Goal: Information Seeking & Learning: Compare options

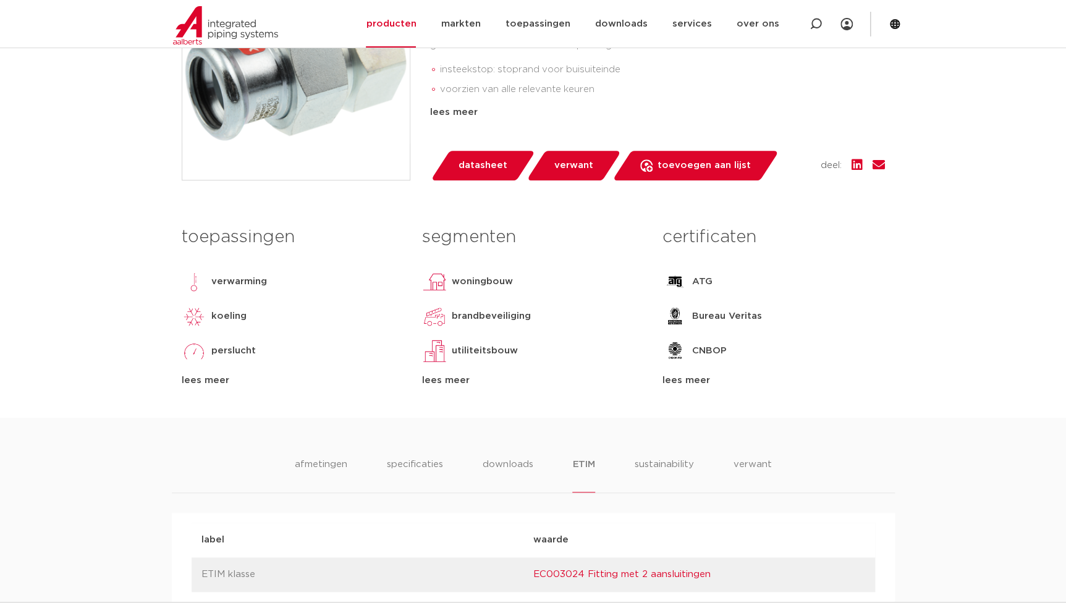
scroll to position [730, 0]
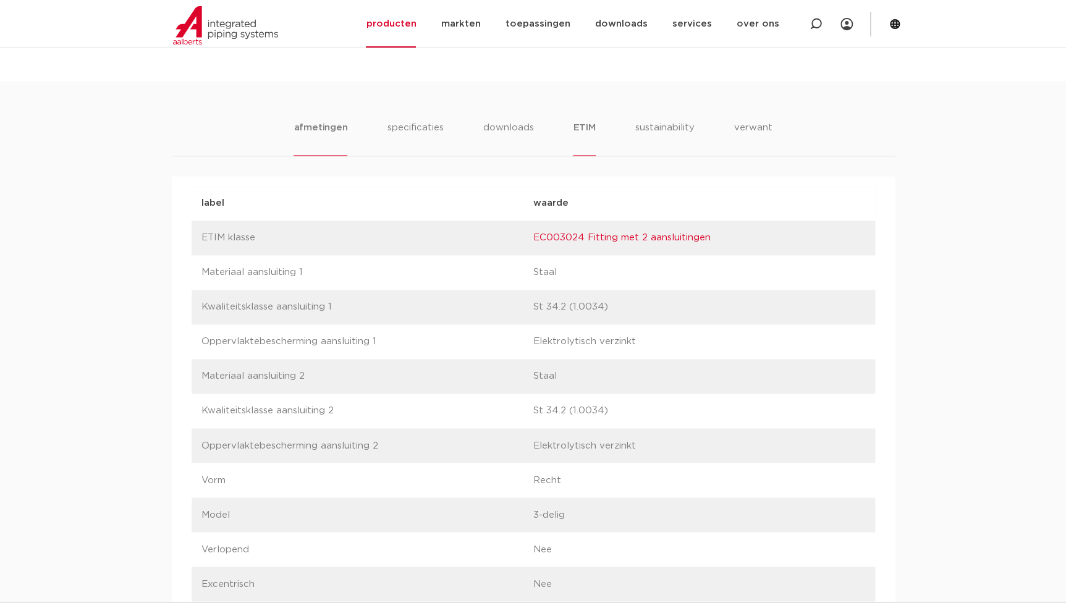
click at [331, 128] on li "afmetingen" at bounding box center [321, 138] width 54 height 35
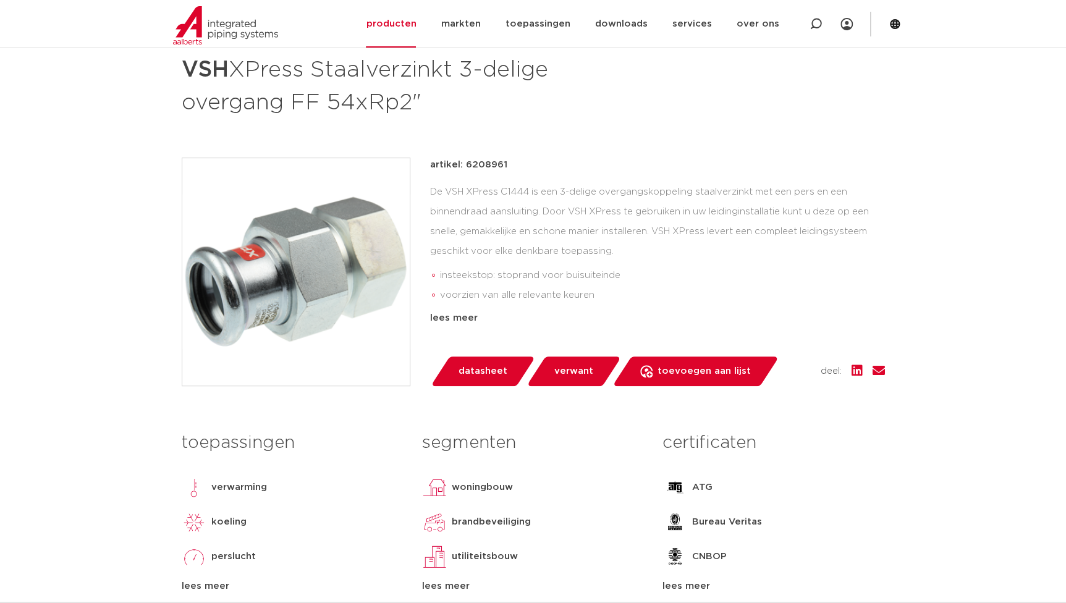
scroll to position [168, 0]
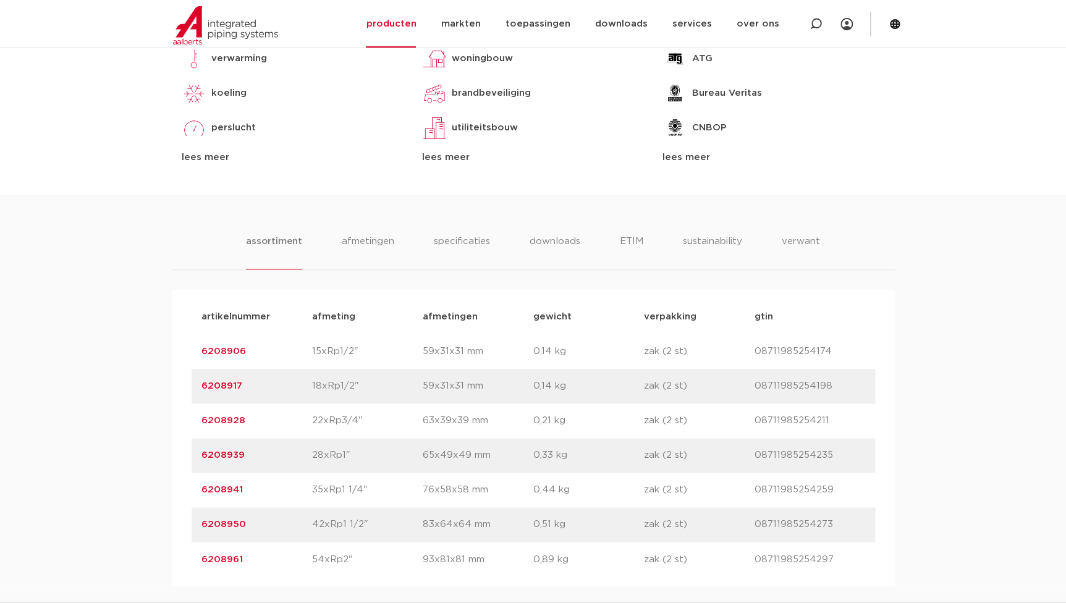
drag, startPoint x: 245, startPoint y: 455, endPoint x: 146, endPoint y: 467, distance: 99.7
click at [146, 467] on div "assortiment afmetingen specificaties downloads ETIM sustainability verwant asso…" at bounding box center [533, 391] width 1066 height 392
copy link "6208939"
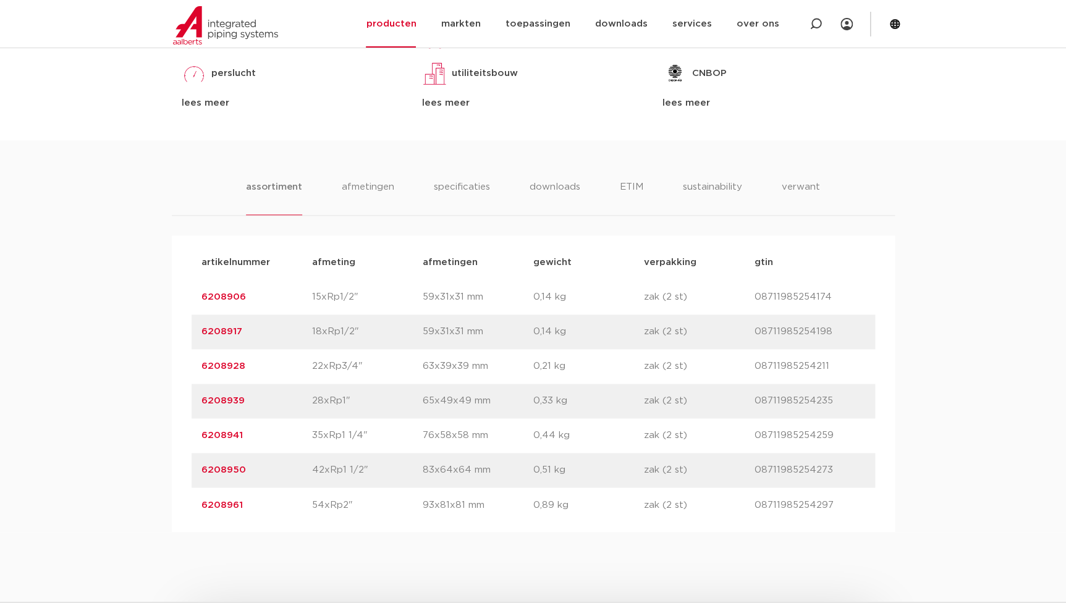
scroll to position [785, 0]
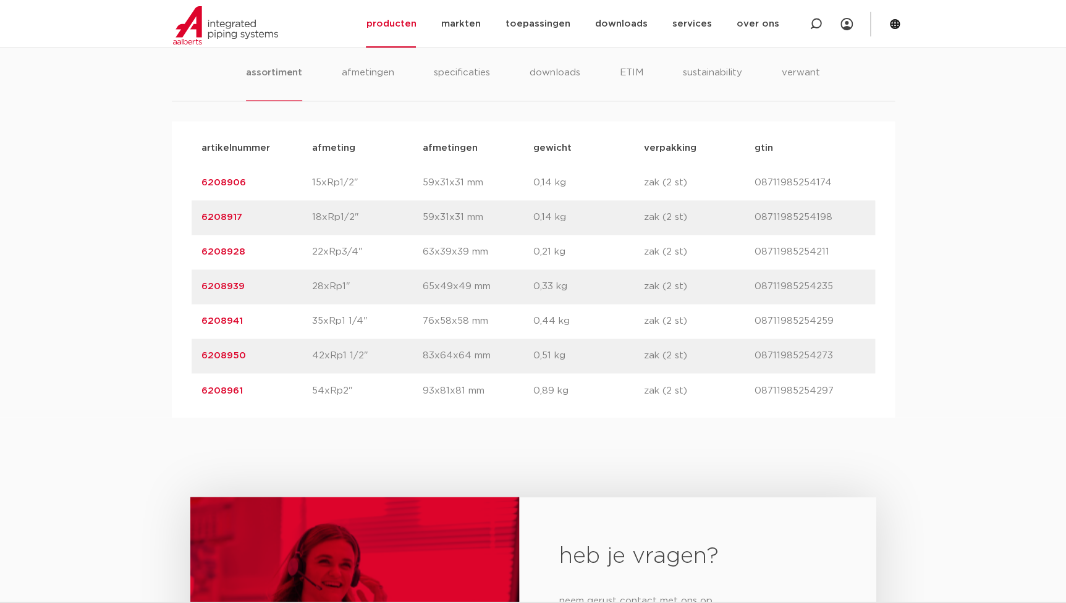
drag, startPoint x: 253, startPoint y: 396, endPoint x: 137, endPoint y: 405, distance: 116.6
click at [137, 405] on div "assortiment afmetingen specificaties downloads ETIM sustainability verwant asso…" at bounding box center [533, 222] width 1066 height 392
copy link "6208961"
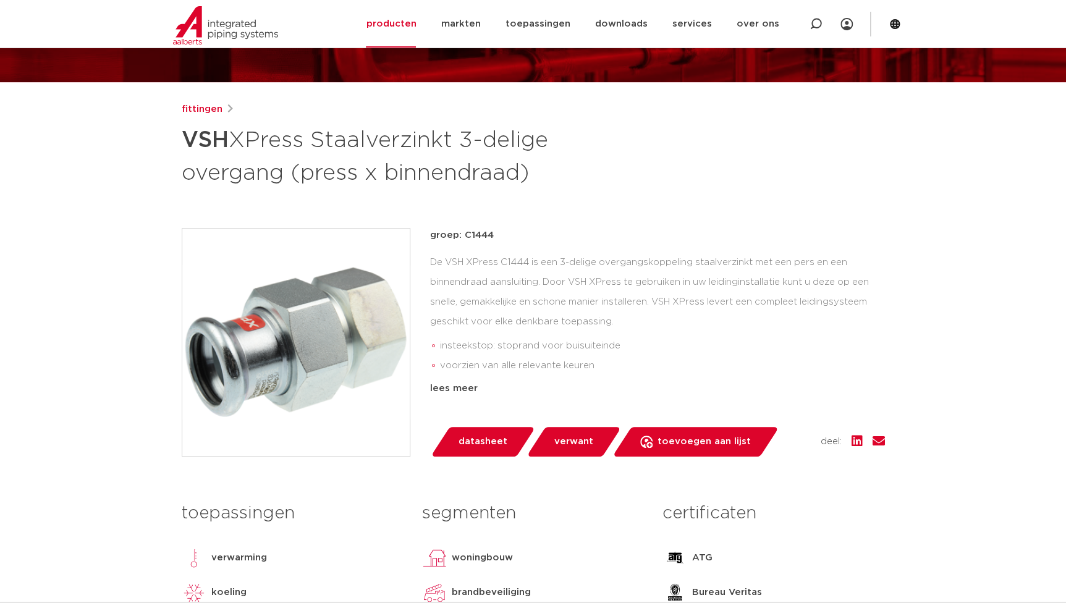
scroll to position [111, 0]
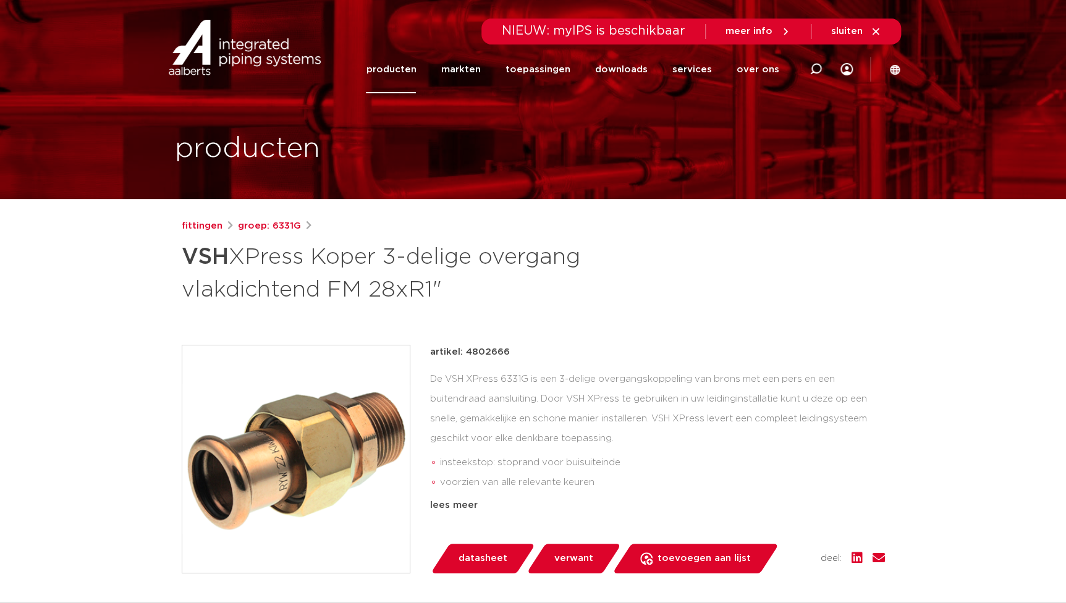
click at [724, 323] on div "fittingen groep: 6331G VSH XPress Koper 3-delige overgang vlakdichtend FM 28xR1"" at bounding box center [533, 515] width 723 height 592
click at [402, 70] on link "producten" at bounding box center [391, 70] width 50 height 48
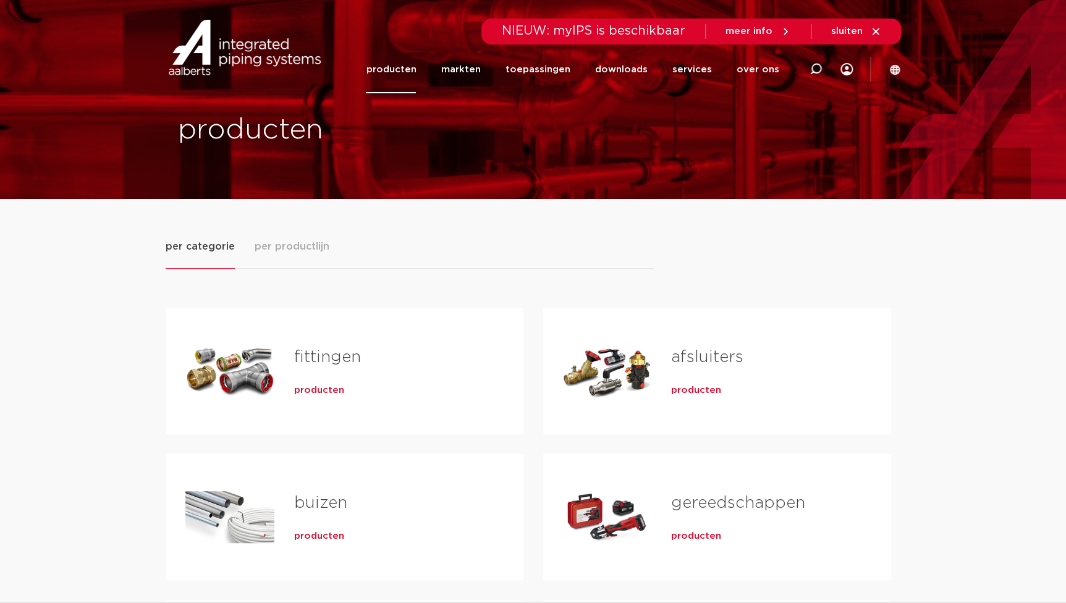
click at [313, 391] on span "producten" at bounding box center [319, 390] width 50 height 12
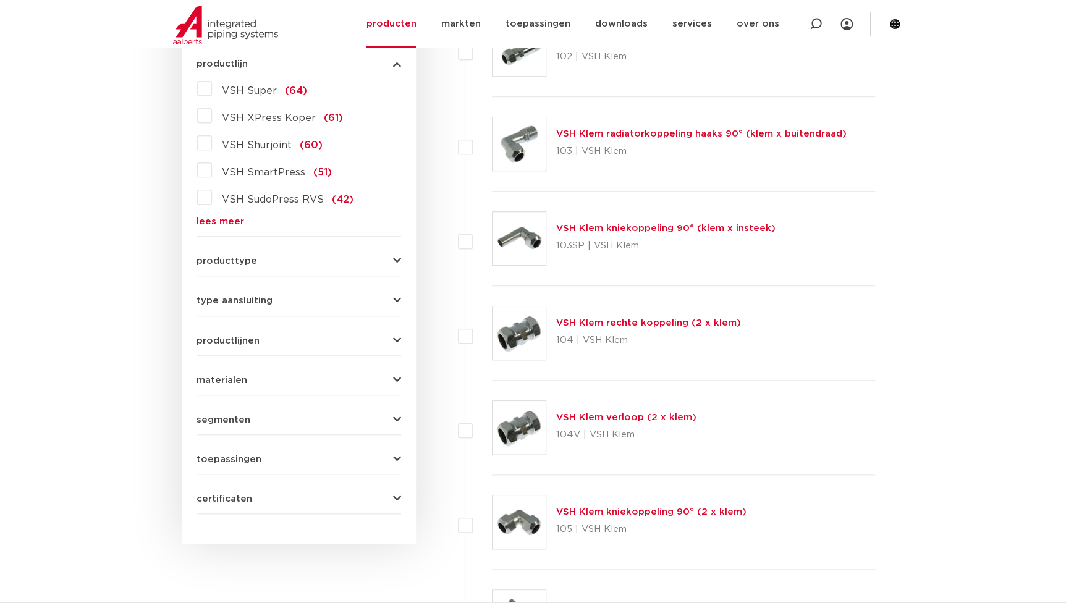
scroll to position [277, 0]
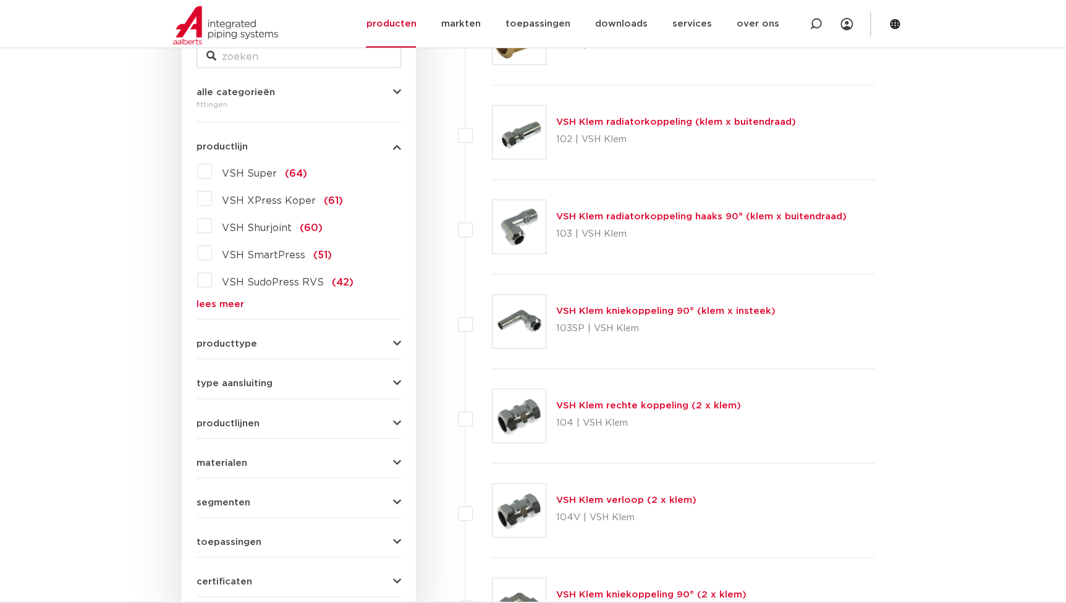
click at [219, 308] on link "lees meer" at bounding box center [299, 304] width 205 height 9
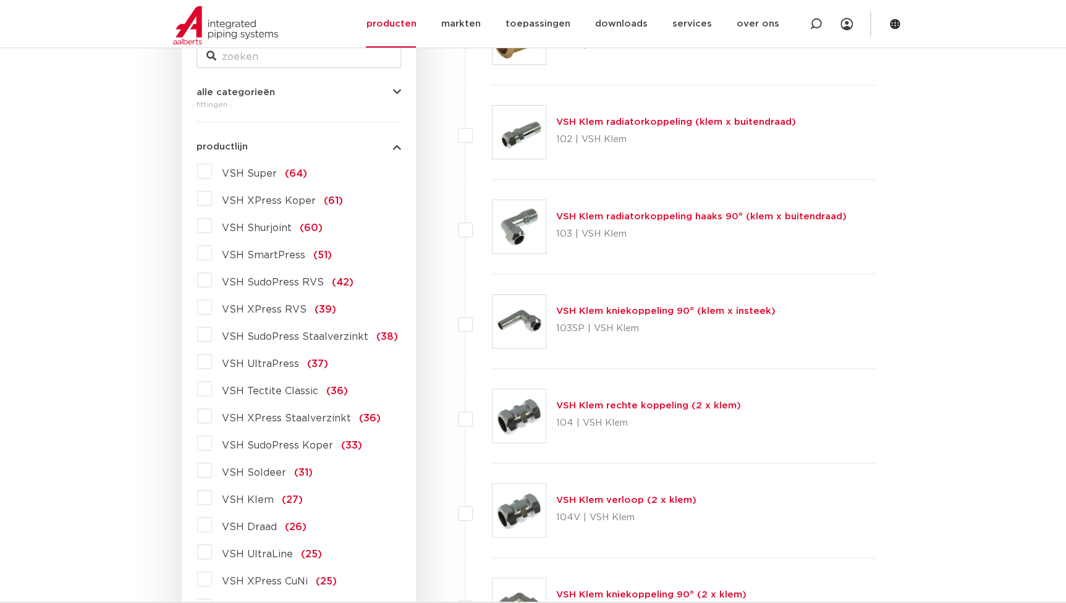
click at [278, 311] on span "VSH XPress RVS" at bounding box center [264, 310] width 85 height 10
click at [0, 0] on input "VSH XPress RVS (39)" at bounding box center [0, 0] width 0 height 0
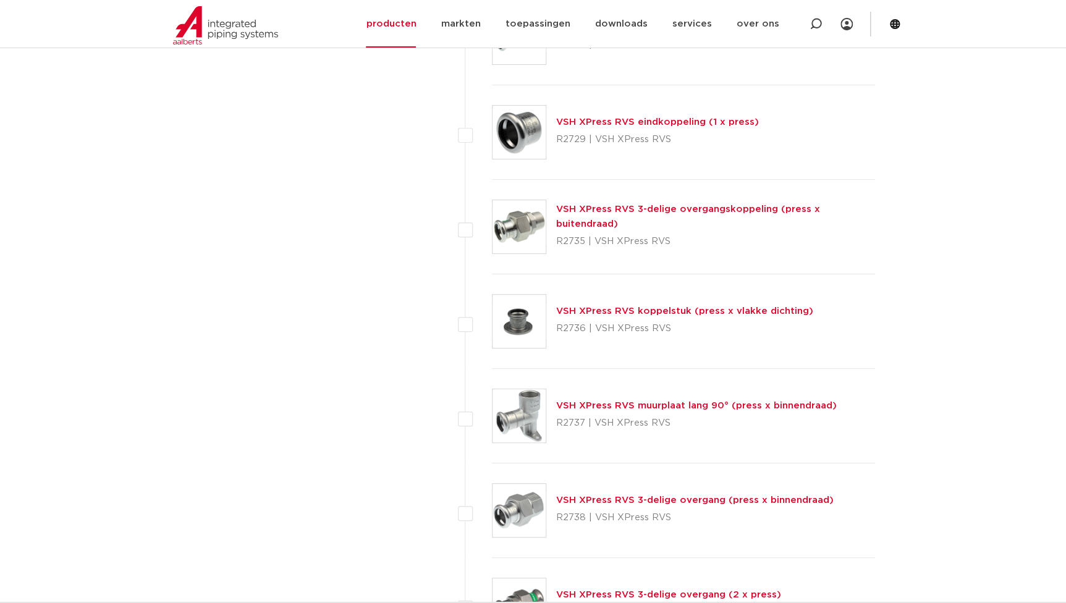
scroll to position [2356, 0]
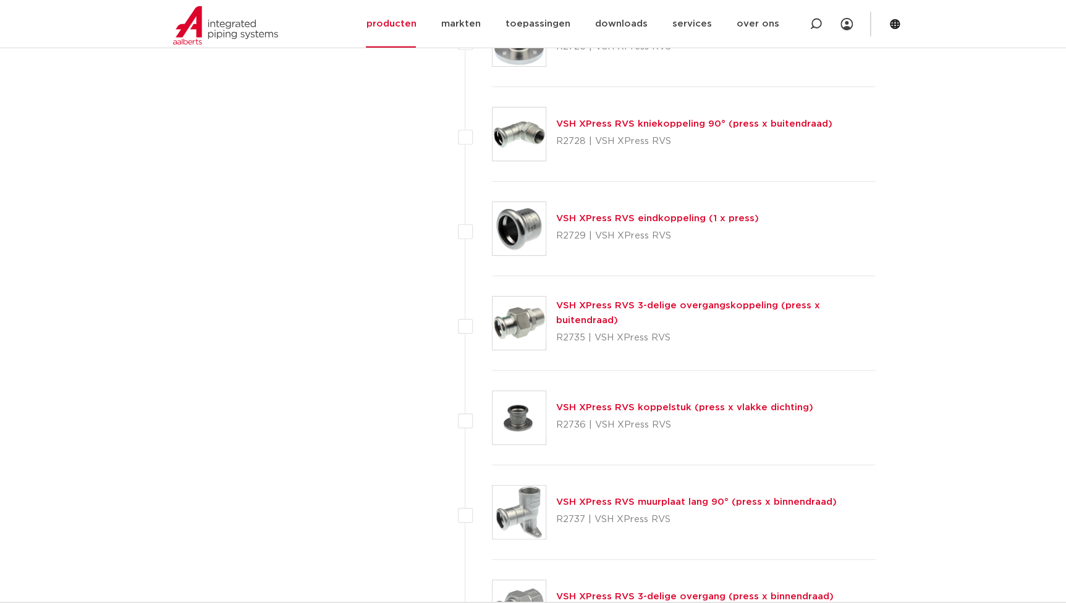
click at [611, 310] on link "VSH XPress RVS 3-delige overgangskoppeling (press x buitendraad)" at bounding box center [688, 313] width 264 height 24
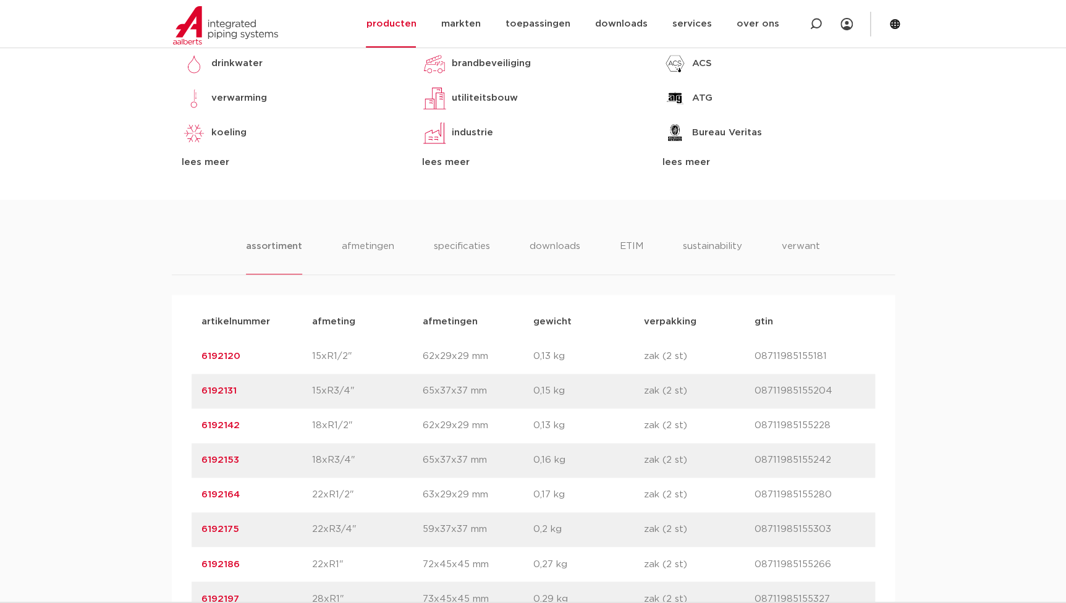
scroll to position [674, 0]
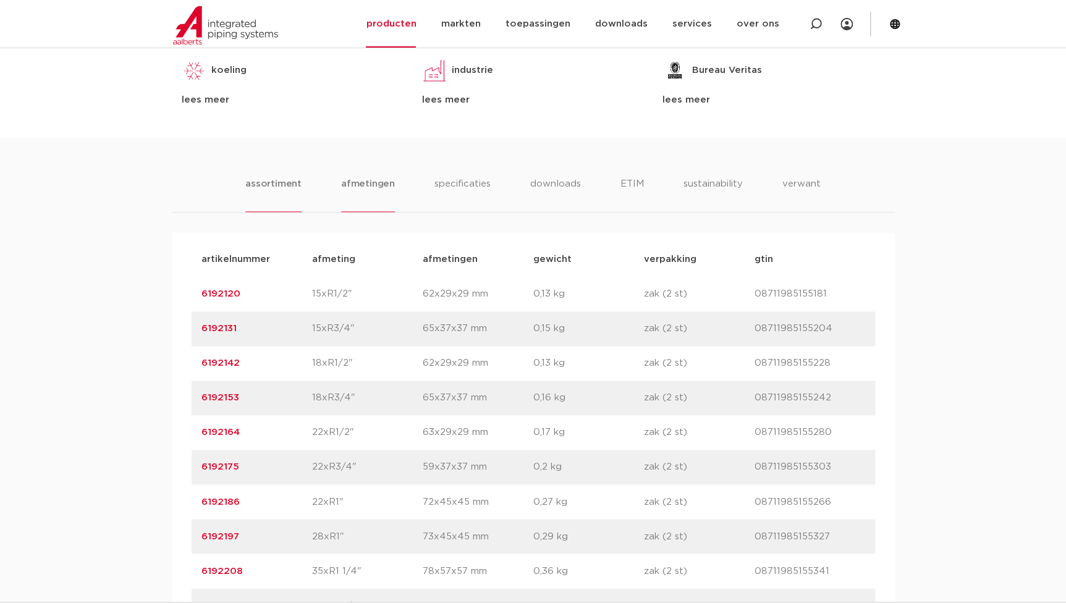
click at [371, 184] on li "afmetingen" at bounding box center [368, 194] width 54 height 35
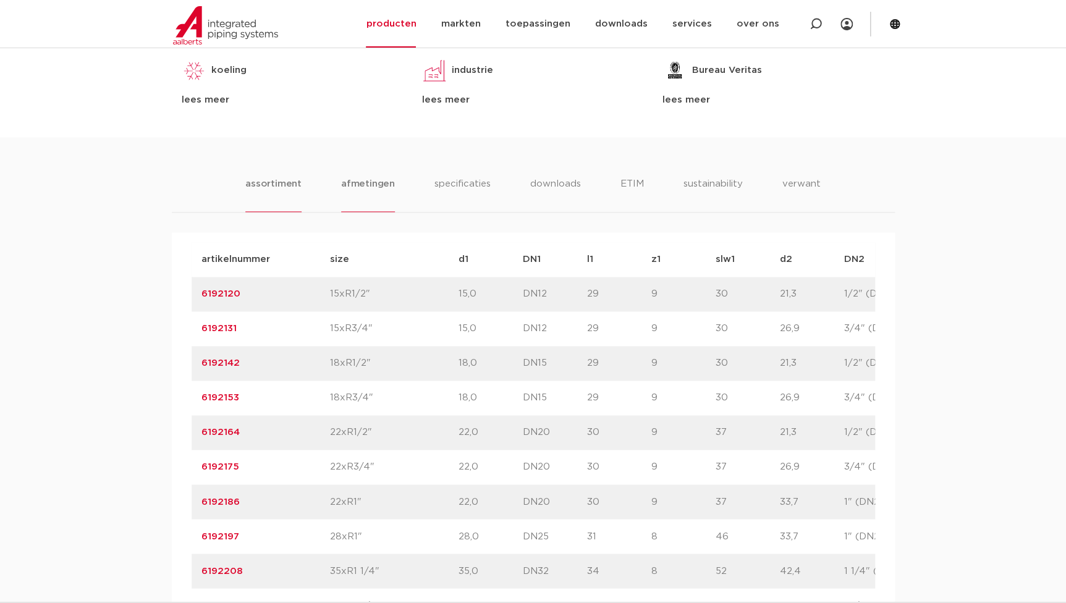
click at [276, 186] on li "assortiment" at bounding box center [273, 194] width 56 height 35
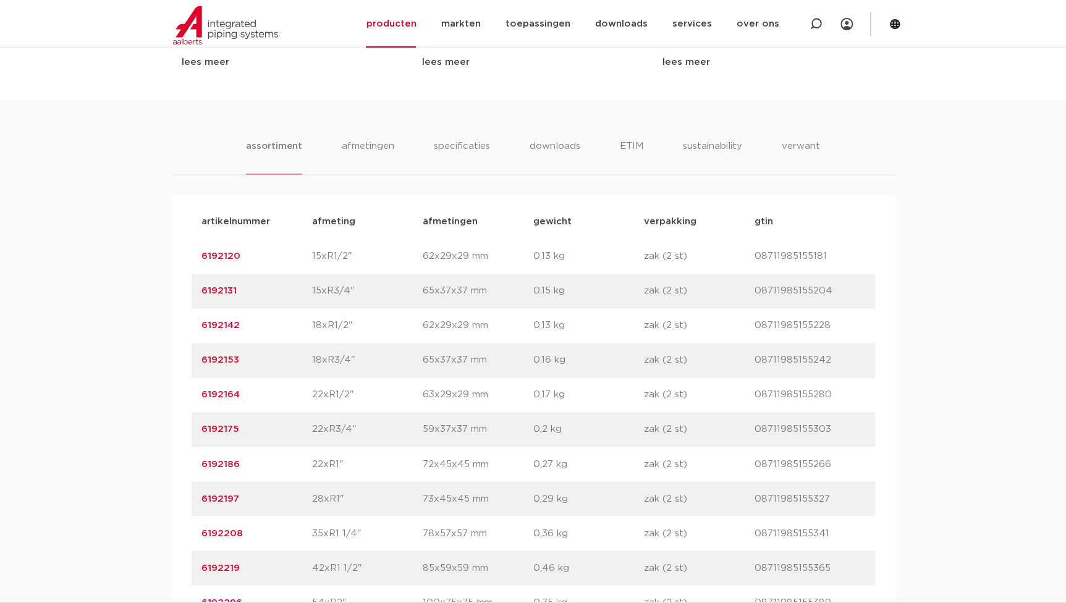
scroll to position [730, 0]
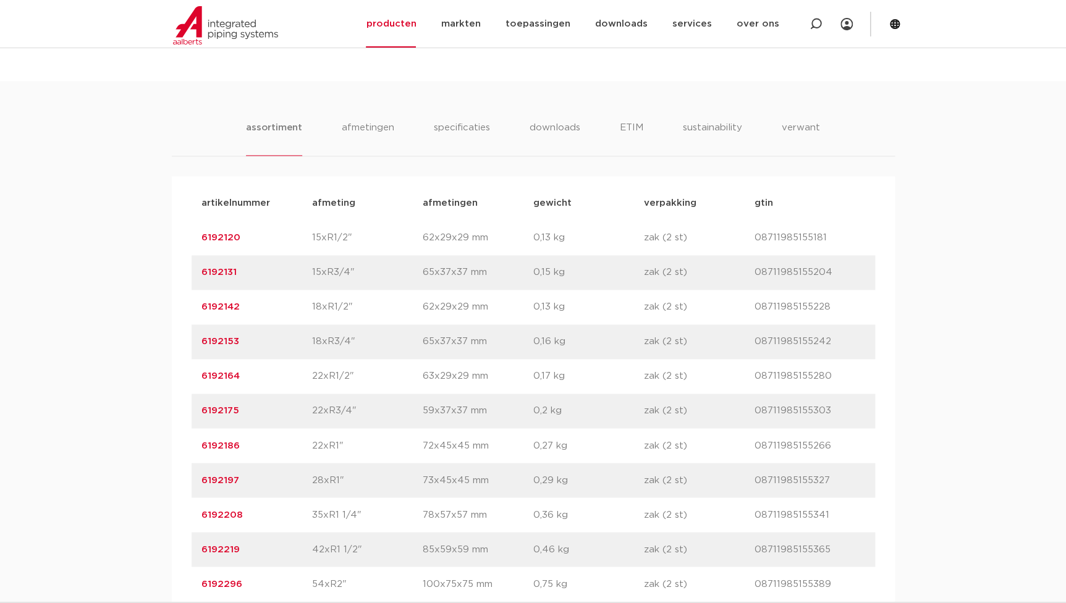
drag, startPoint x: 247, startPoint y: 478, endPoint x: 185, endPoint y: 482, distance: 61.9
click at [185, 482] on div "artikelnummer afmeting afmetingen gewicht verpakking gtin artikelnummer 6192120…" at bounding box center [533, 393] width 723 height 435
copy link "6192197"
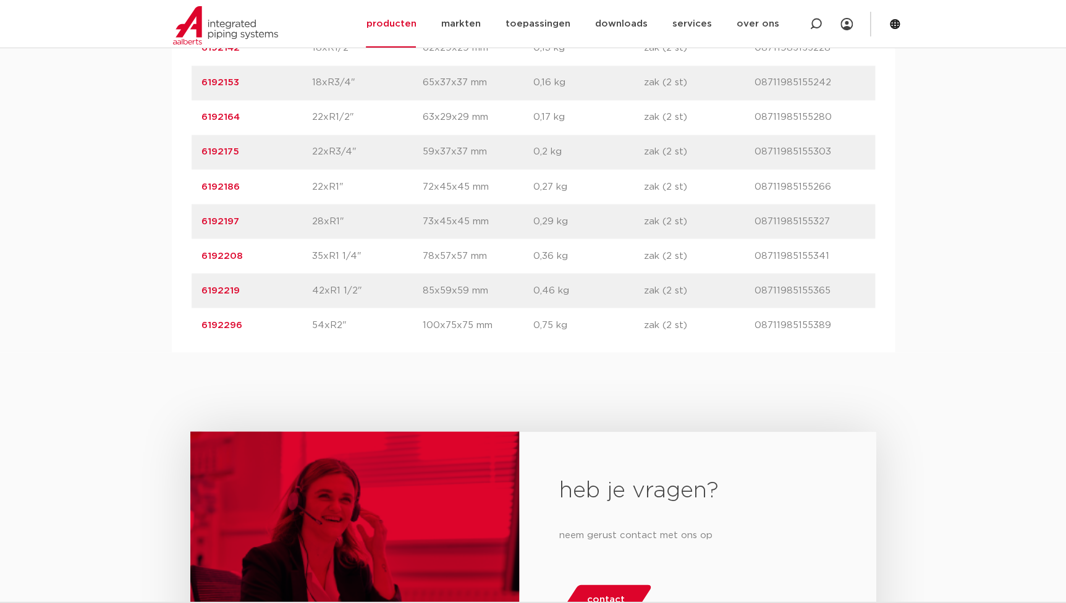
scroll to position [1011, 0]
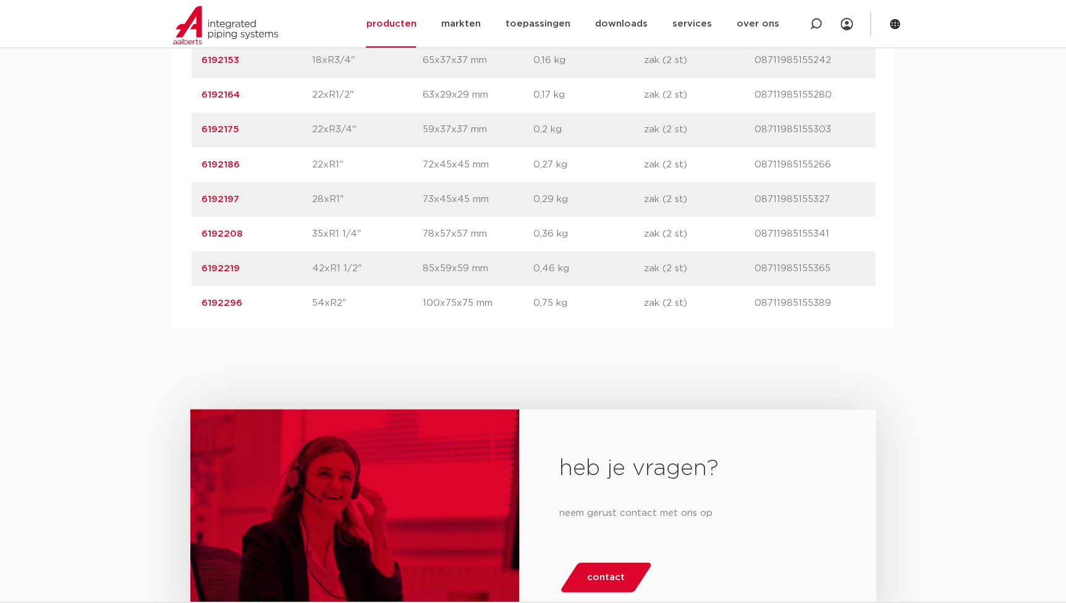
drag, startPoint x: 244, startPoint y: 302, endPoint x: 165, endPoint y: 304, distance: 79.1
click at [165, 304] on div "assortiment afmetingen specificaties downloads ETIM sustainability verwant asso…" at bounding box center [533, 65] width 1066 height 530
copy link "6192296"
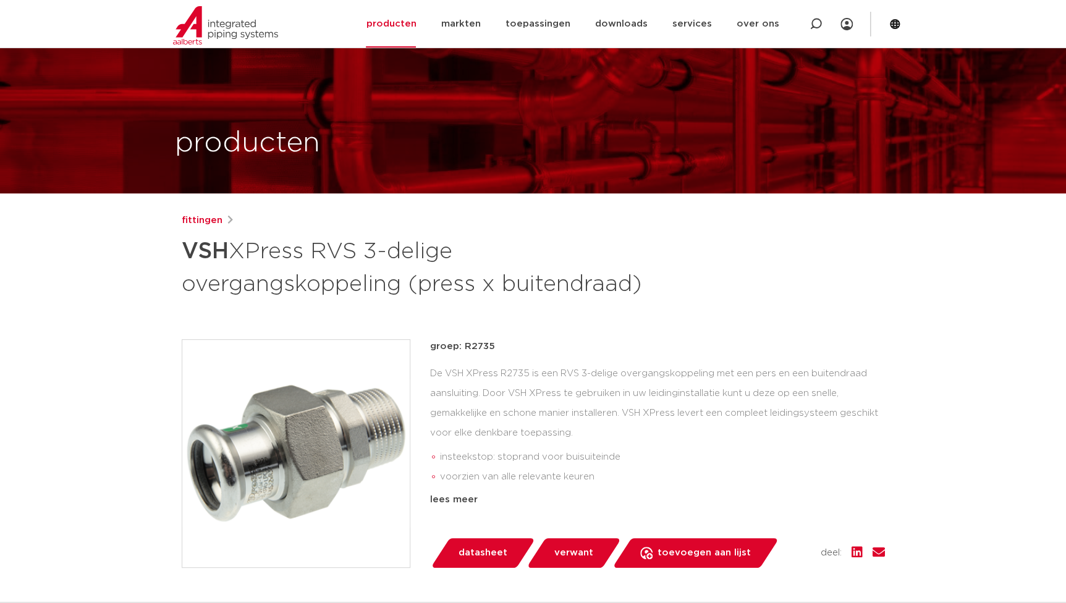
scroll to position [0, 0]
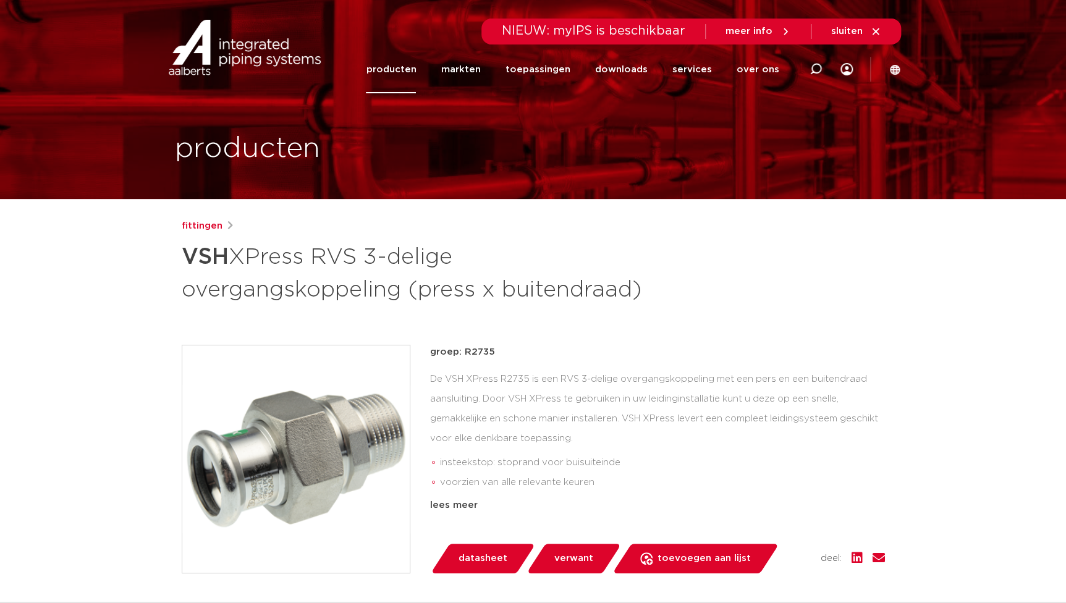
drag, startPoint x: 495, startPoint y: 349, endPoint x: 465, endPoint y: 354, distance: 30.2
click at [465, 354] on p "groep: R2735" at bounding box center [657, 352] width 455 height 15
copy p "R2735"
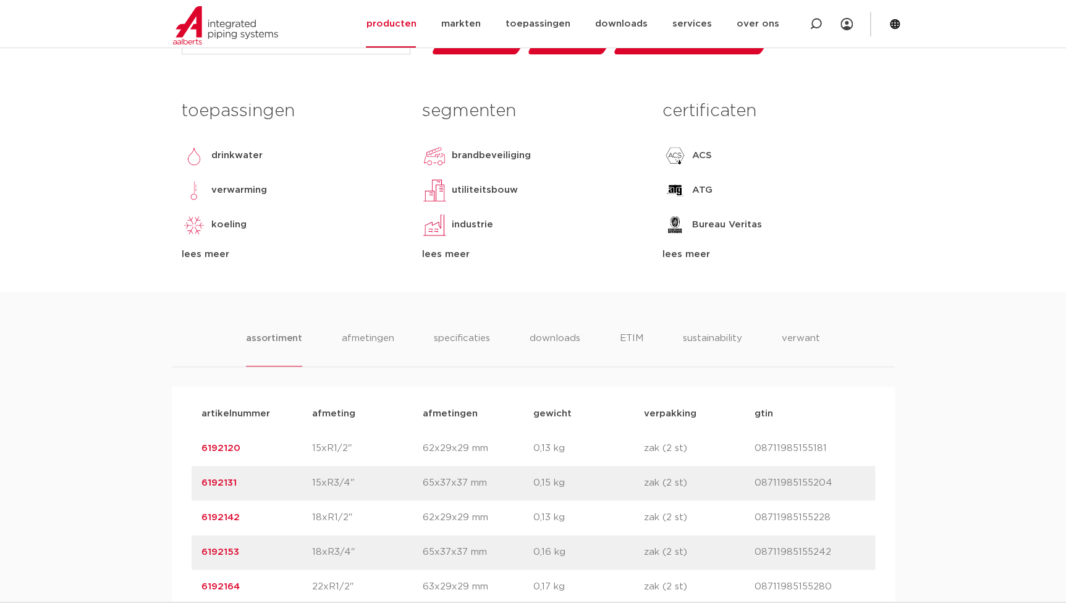
scroll to position [674, 0]
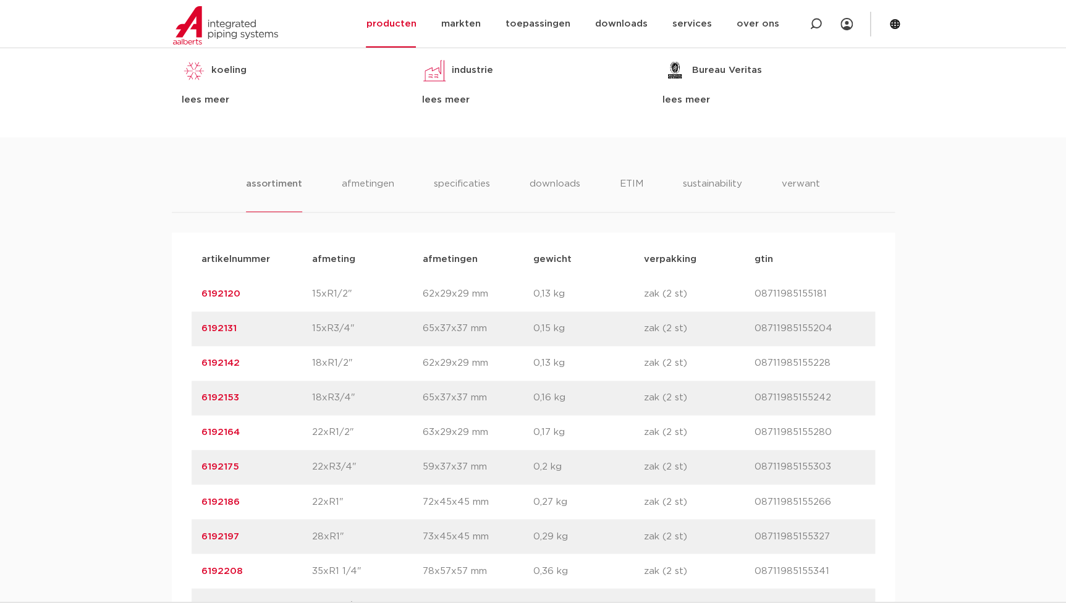
drag, startPoint x: 247, startPoint y: 359, endPoint x: 175, endPoint y: 367, distance: 72.2
click at [175, 367] on div "artikelnummer afmeting afmetingen gewicht verpakking gtin artikelnummer 6192120…" at bounding box center [533, 449] width 723 height 435
copy link "6192142"
click at [567, 298] on p "0,13 kg" at bounding box center [588, 294] width 111 height 15
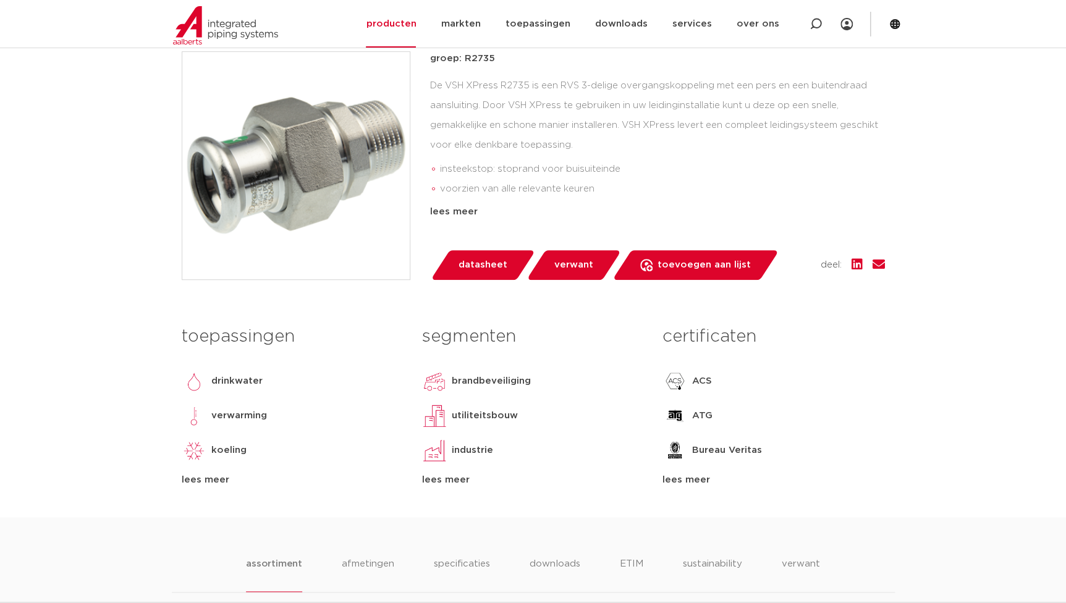
scroll to position [281, 0]
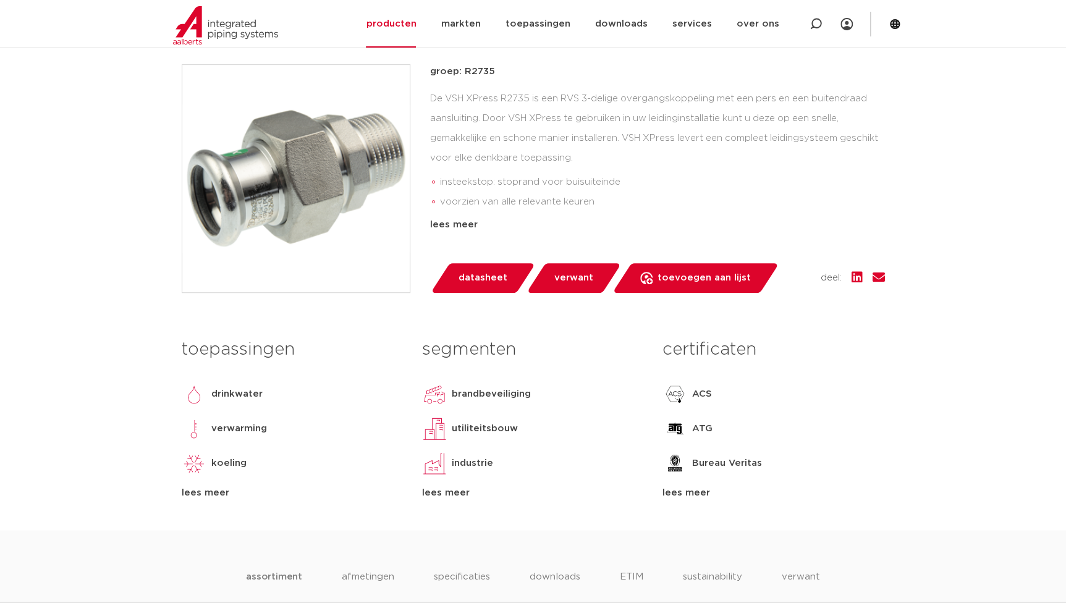
click at [624, 448] on div "segmenten brandbeveiliging utiliteitsbouw industrie scheepsbouw lees meer lees …" at bounding box center [533, 417] width 240 height 168
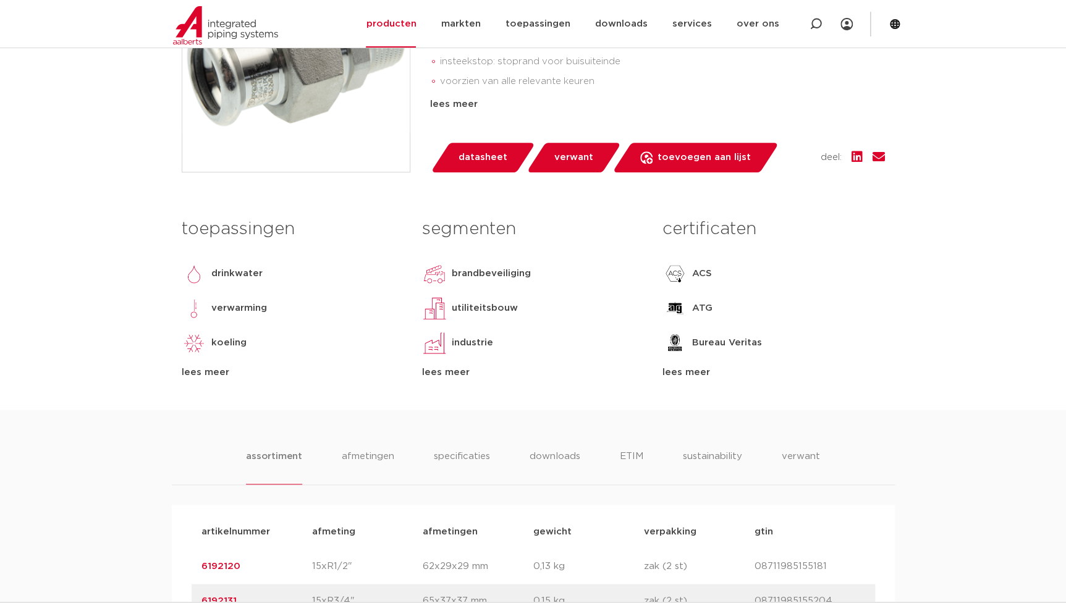
scroll to position [449, 0]
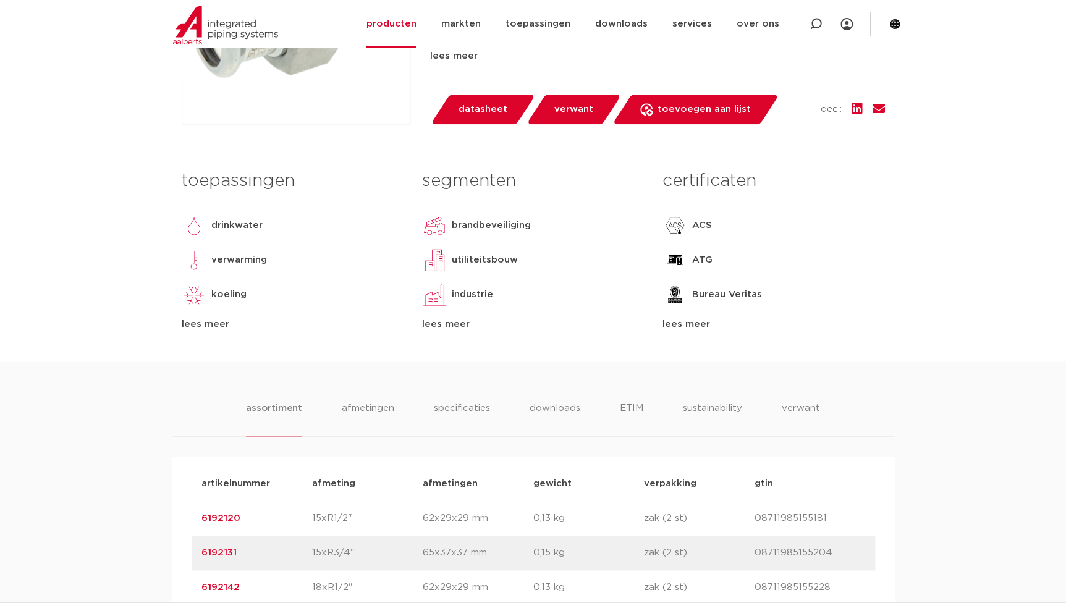
drag, startPoint x: 8, startPoint y: 308, endPoint x: 0, endPoint y: 310, distance: 8.2
click at [8, 309] on body "Zoeken NIEUW: myIPS is beschikbaar meer info sluiten producten markten toepassi…" at bounding box center [533, 594] width 1066 height 2087
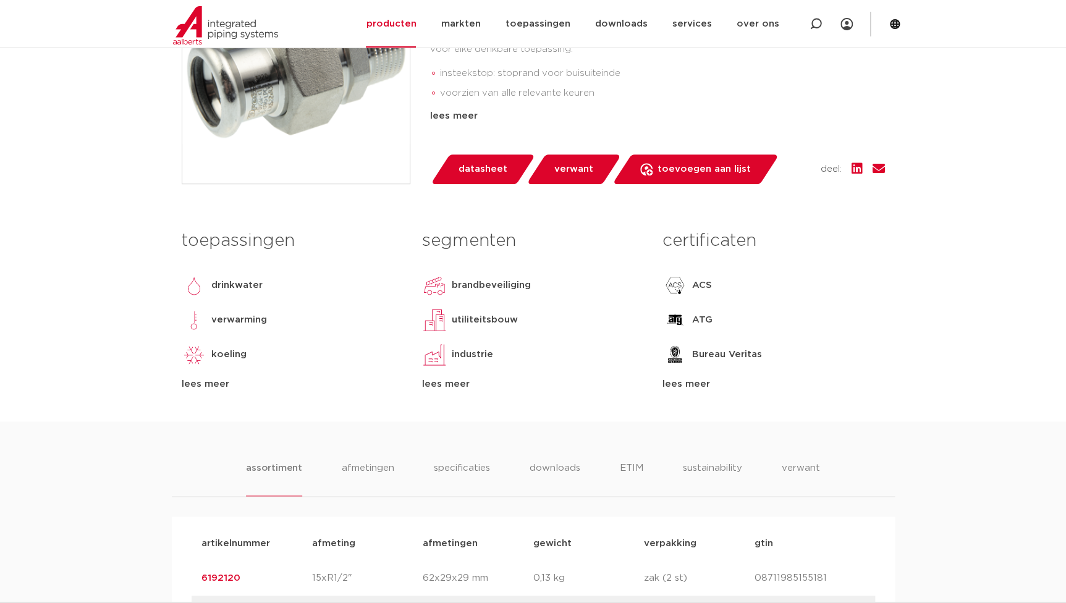
scroll to position [393, 0]
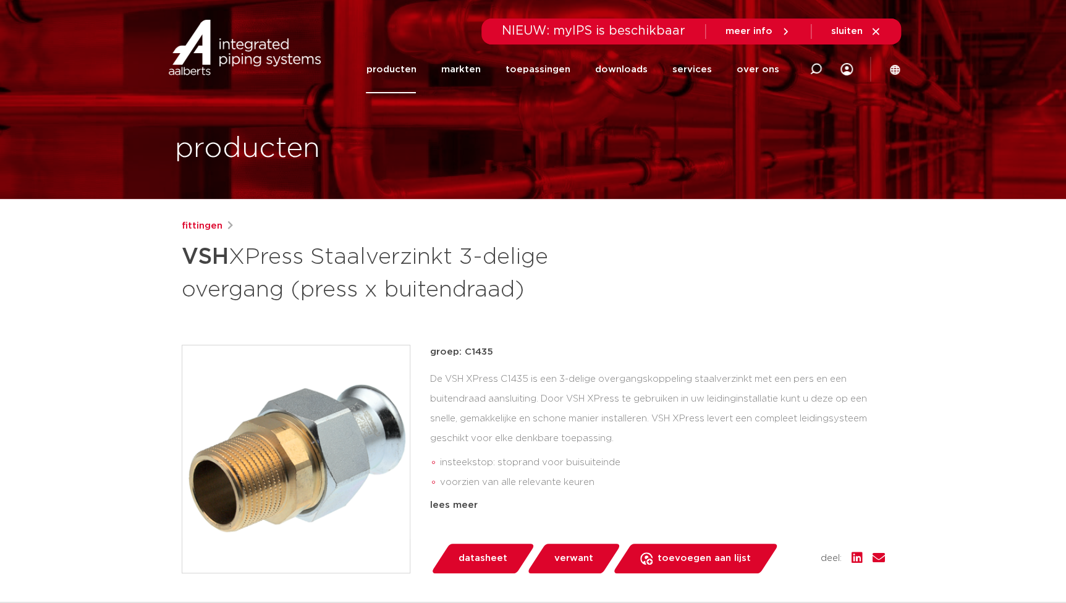
drag, startPoint x: 496, startPoint y: 358, endPoint x: 464, endPoint y: 356, distance: 32.2
click at [464, 356] on p "groep: C1435" at bounding box center [657, 352] width 455 height 15
copy p "C1435"
click at [533, 327] on div "fittingen VSH XPress Staalverzinkt 3-delige overgang (press x buitendraad) groe…" at bounding box center [533, 515] width 723 height 592
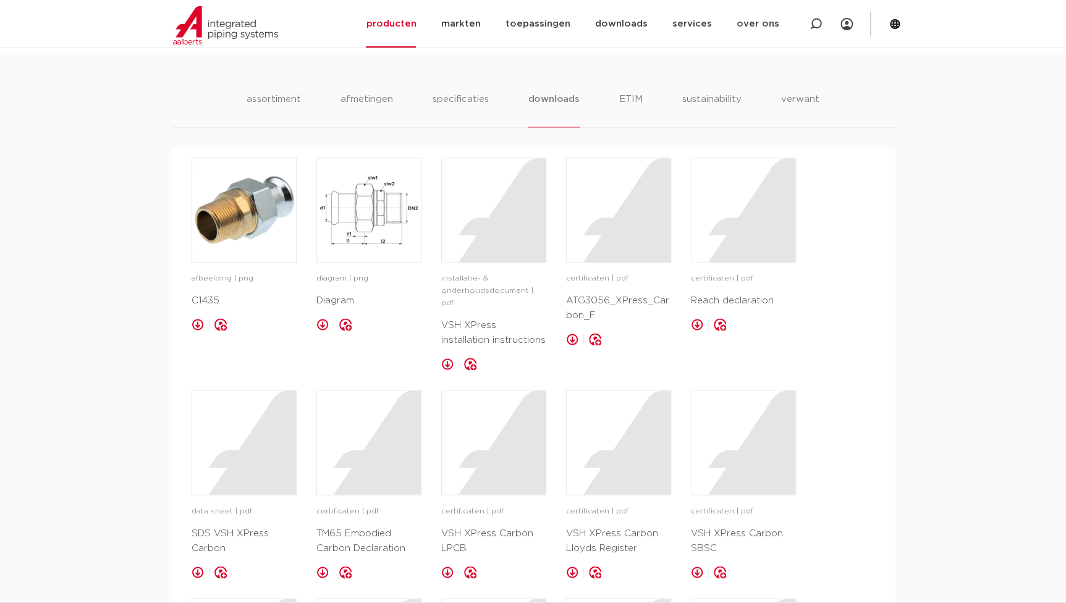
scroll to position [674, 0]
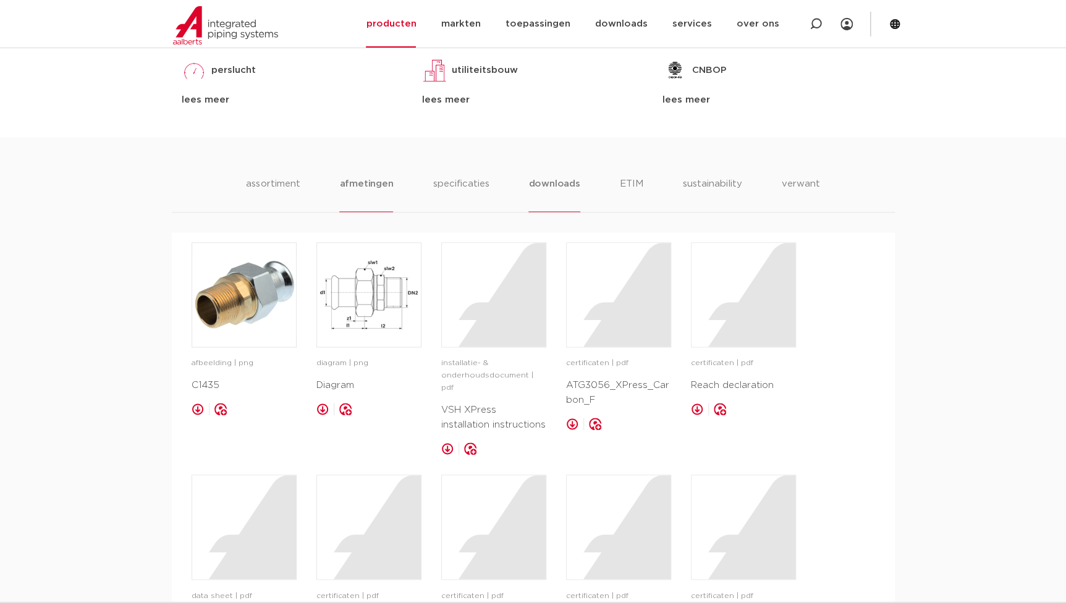
click at [378, 189] on li "afmetingen" at bounding box center [366, 194] width 54 height 35
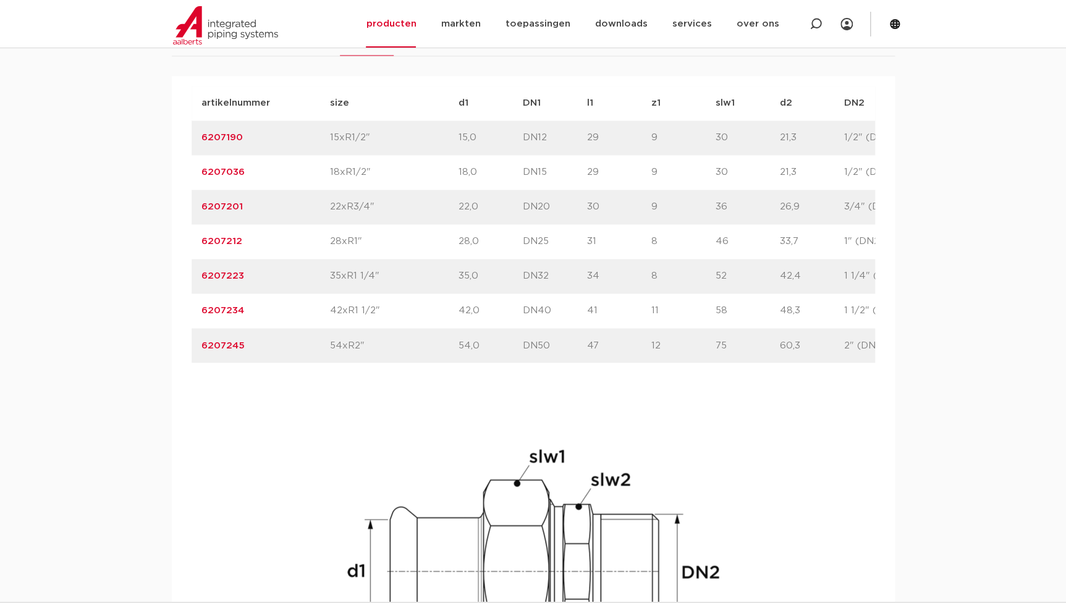
scroll to position [843, 0]
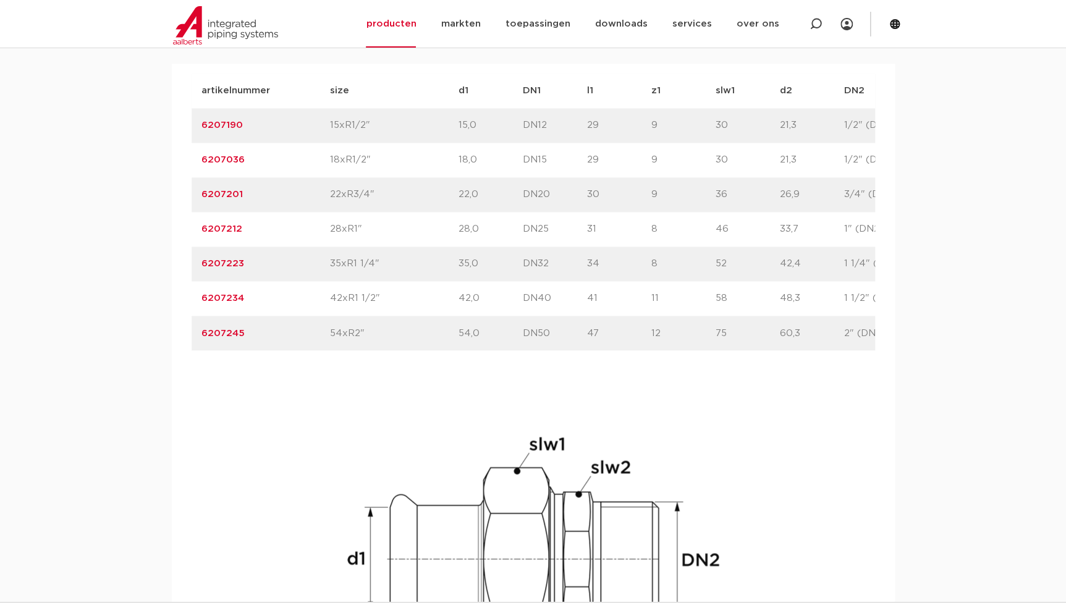
drag, startPoint x: 252, startPoint y: 166, endPoint x: 175, endPoint y: 163, distance: 77.3
click at [175, 163] on div "artikelnummer afmeting afmetingen gewicht verpakking gtin artikelnummer 6207190…" at bounding box center [533, 430] width 723 height 732
copy link "6207036"
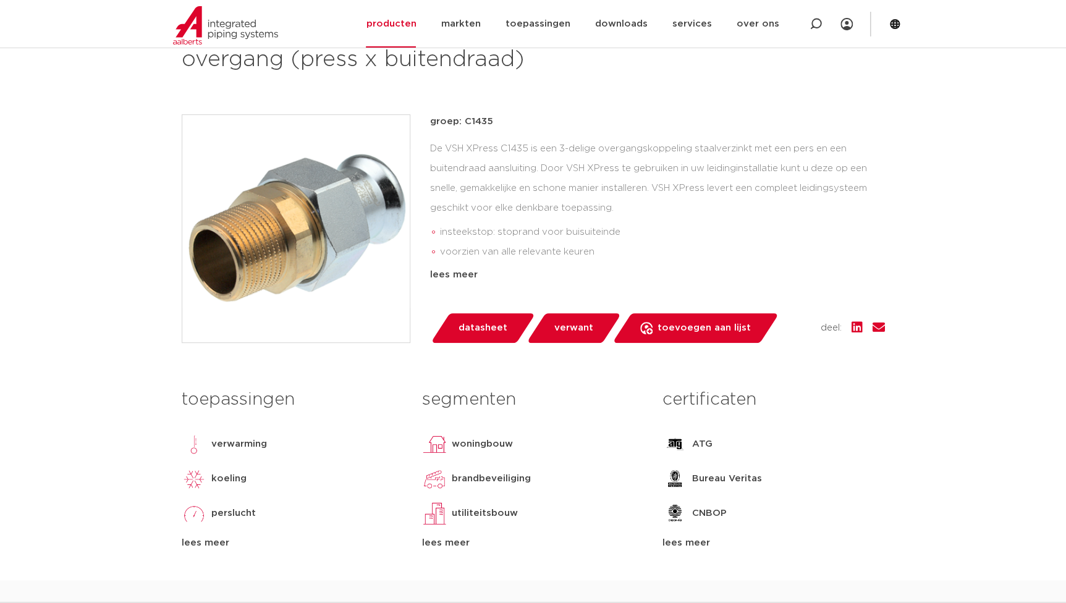
scroll to position [224, 0]
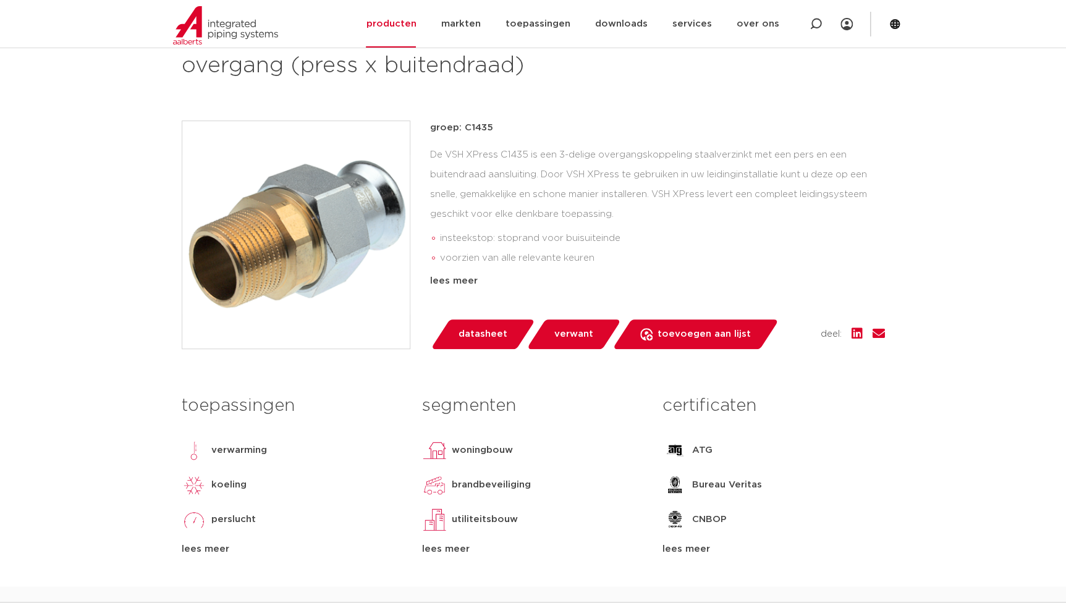
click at [373, 473] on div "koeling" at bounding box center [293, 485] width 222 height 25
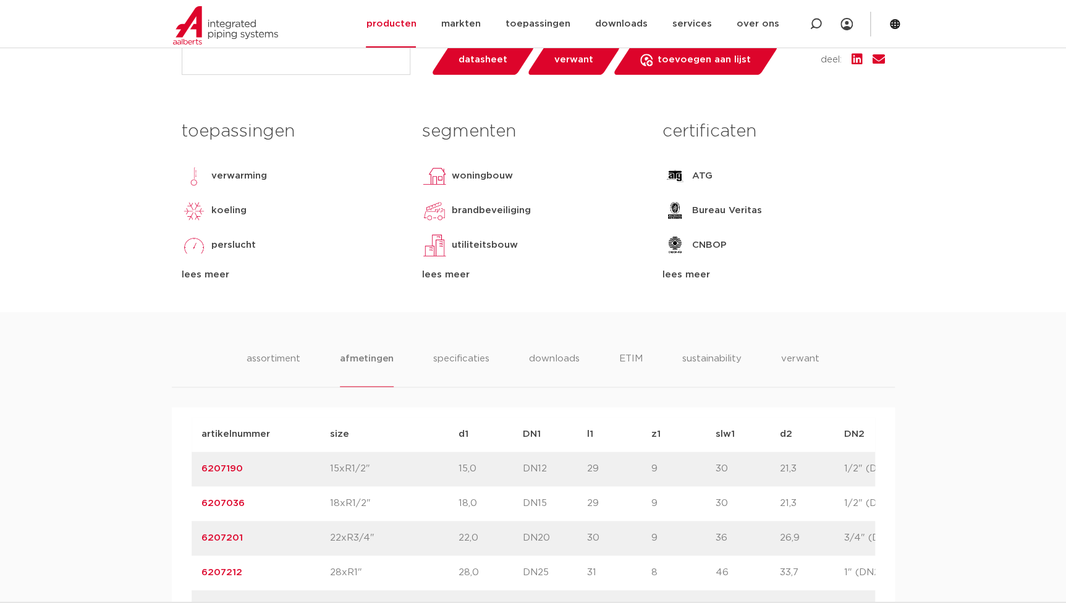
scroll to position [506, 0]
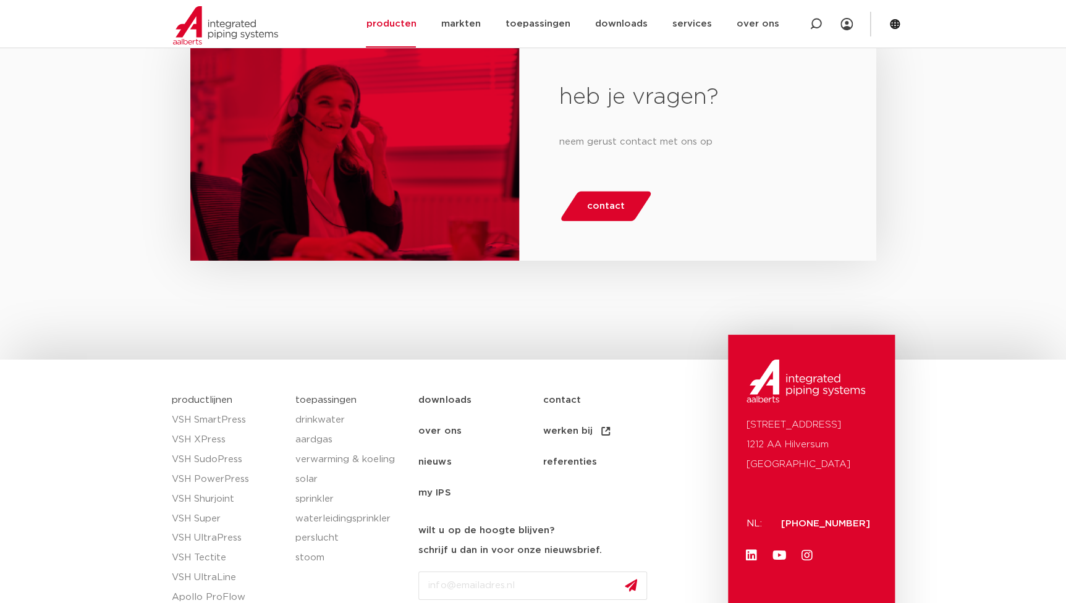
scroll to position [1807, 0]
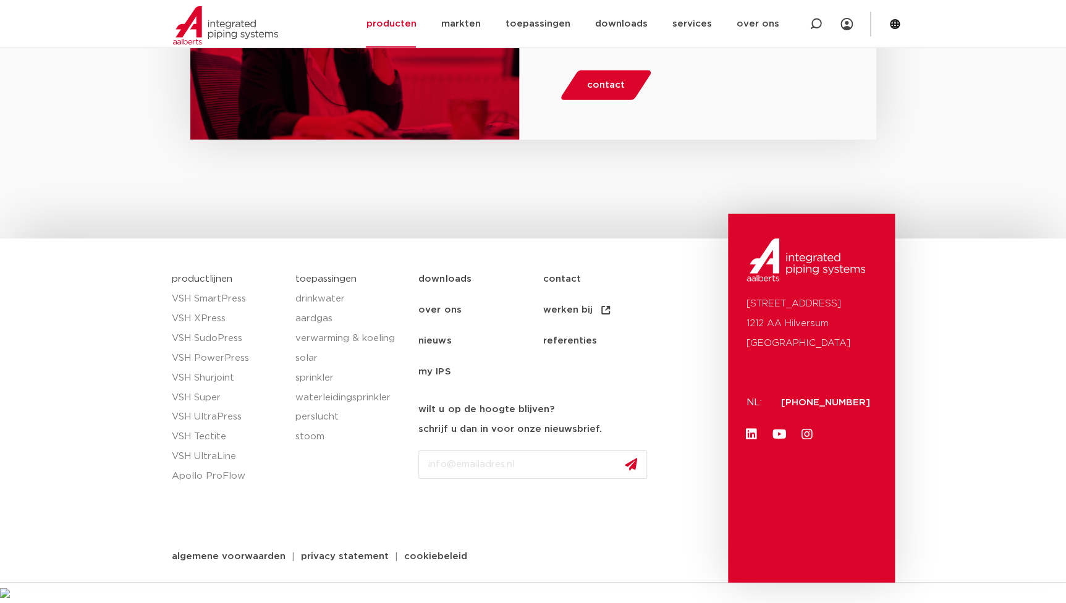
drag, startPoint x: 519, startPoint y: 130, endPoint x: 672, endPoint y: 136, distance: 152.8
click at [672, 136] on div "heb je vragen? neem gerust contact met ons op contact" at bounding box center [697, 28] width 357 height 223
drag, startPoint x: 672, startPoint y: 136, endPoint x: 618, endPoint y: 198, distance: 82.4
click at [618, 198] on div "heb je vragen? neem gerust contact met ons op contact" at bounding box center [533, 38] width 1066 height 401
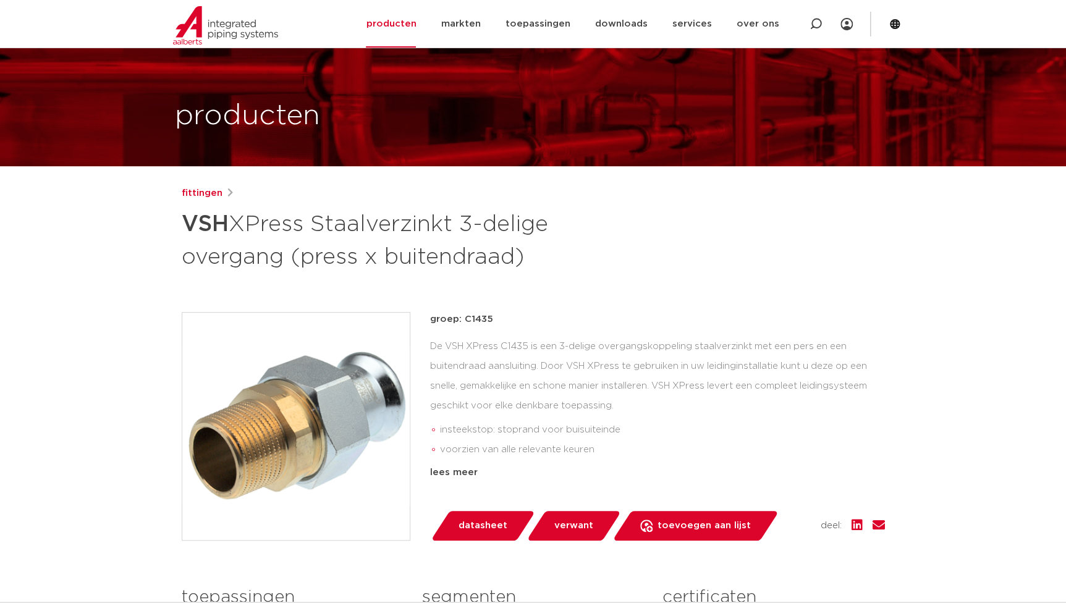
scroll to position [0, 0]
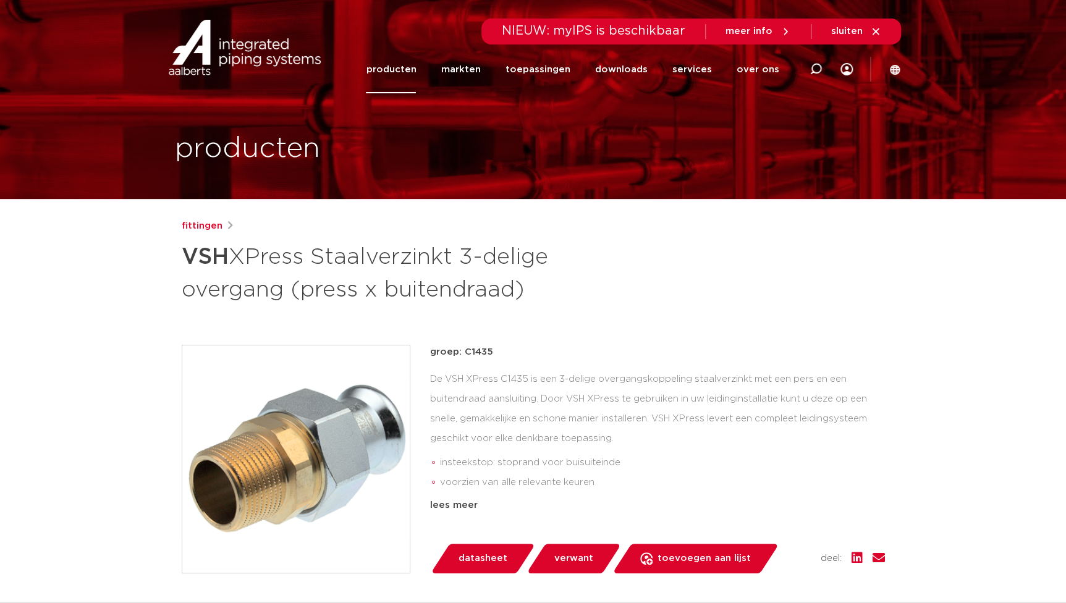
click at [462, 352] on p "groep: C1435" at bounding box center [657, 352] width 455 height 15
